Goal: Obtain resource: Obtain resource

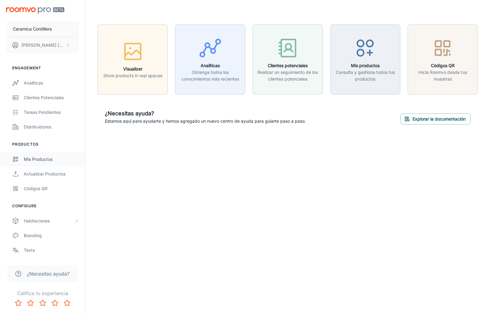
click at [40, 161] on div "Mis productos" at bounding box center [51, 159] width 55 height 7
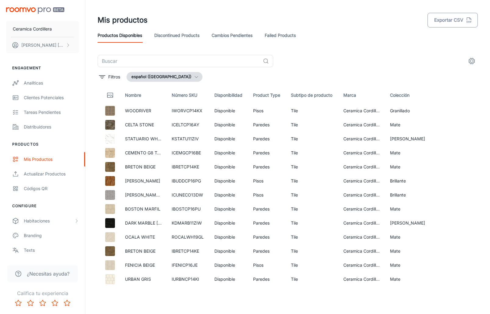
click at [445, 22] on button "Exportar CSV" at bounding box center [452, 20] width 50 height 15
click at [50, 30] on p "Ceramica Cordillera" at bounding box center [32, 29] width 39 height 7
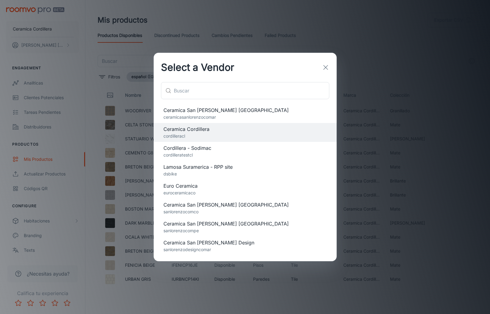
click at [206, 252] on p "sanlorenzodesigncomar" at bounding box center [244, 249] width 163 height 7
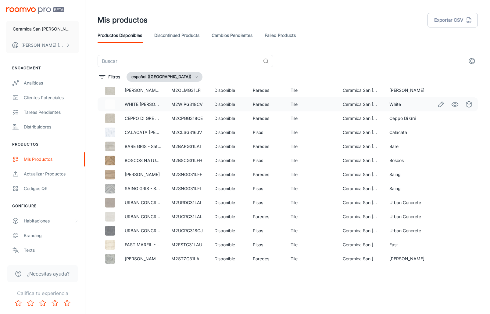
scroll to position [288, 0]
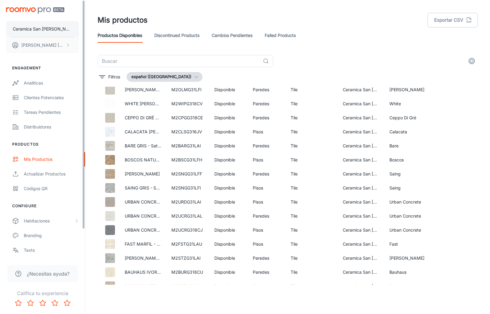
click at [48, 30] on p "Ceramica San [PERSON_NAME] Design" at bounding box center [42, 29] width 59 height 7
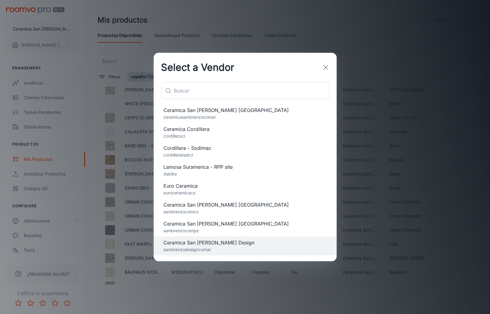
click at [351, 181] on div "Select a Vendor ​ ​ Ceramica [GEOGRAPHIC_DATA][PERSON_NAME] [GEOGRAPHIC_DATA] […" at bounding box center [245, 157] width 490 height 314
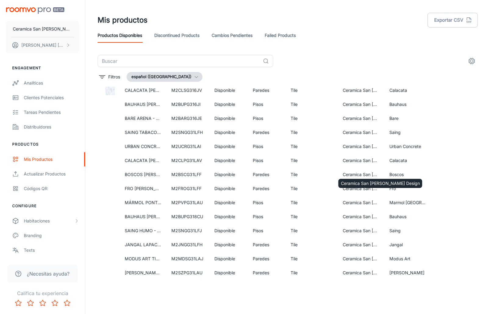
scroll to position [681, 0]
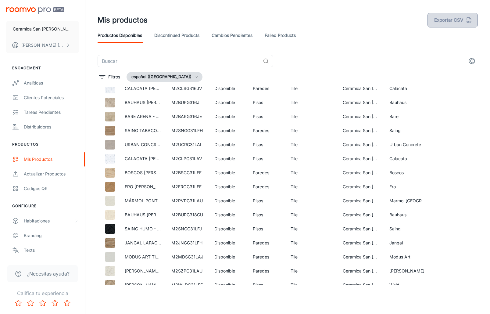
click at [439, 21] on button "Exportar CSV" at bounding box center [452, 20] width 50 height 15
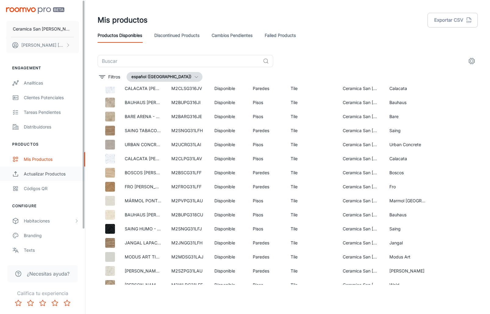
click at [48, 172] on div "Actualizar productos" at bounding box center [51, 173] width 55 height 7
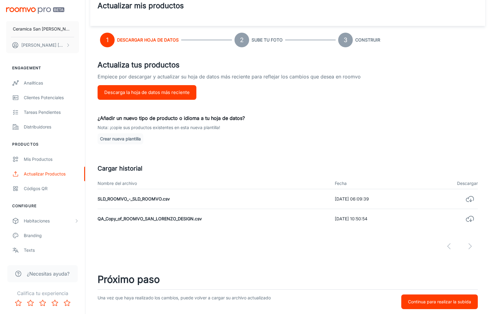
scroll to position [16, 0]
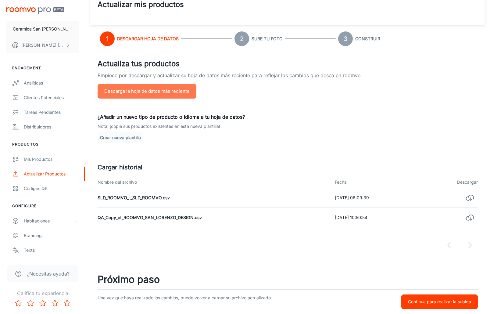
click at [140, 92] on button "Descarga la hoja de datos más reciente" at bounding box center [147, 91] width 99 height 15
